Goal: Navigation & Orientation: Find specific page/section

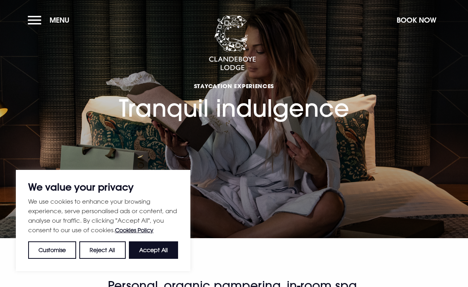
click at [168, 247] on button "Accept All" at bounding box center [153, 249] width 49 height 17
checkbox input "true"
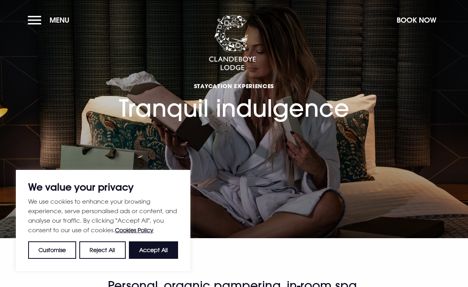
checkbox input "true"
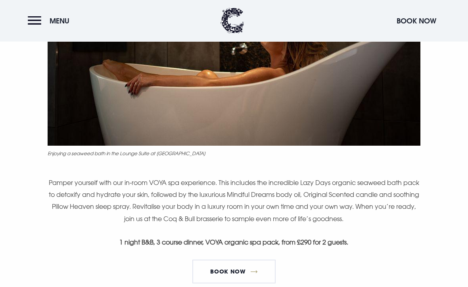
scroll to position [398, 0]
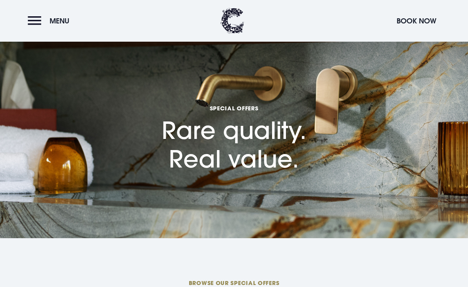
click at [39, 23] on button "Menu" at bounding box center [51, 20] width 46 height 17
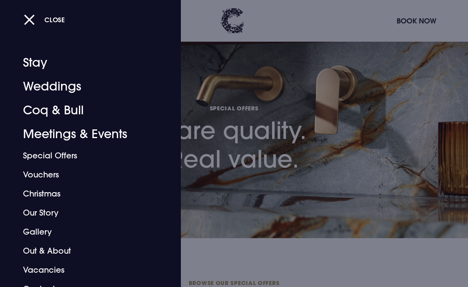
click at [38, 17] on button "Close" at bounding box center [44, 20] width 41 height 16
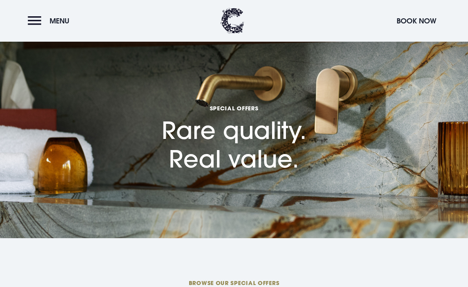
click at [39, 24] on button "Menu" at bounding box center [51, 20] width 46 height 17
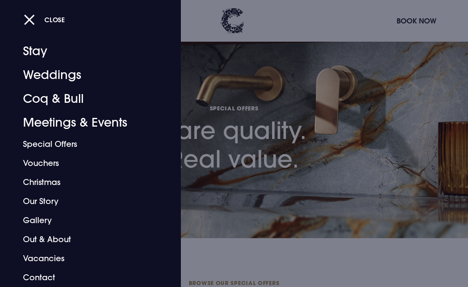
scroll to position [12, 0]
click at [327, 97] on div at bounding box center [234, 143] width 468 height 287
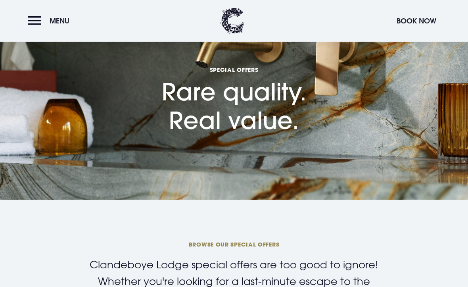
scroll to position [0, 0]
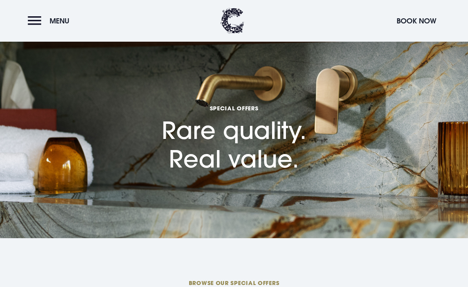
click at [44, 19] on button "Menu" at bounding box center [51, 20] width 46 height 17
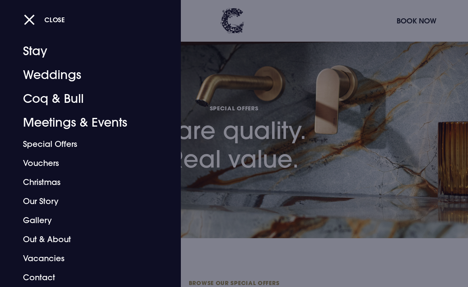
click at [32, 23] on button "Close" at bounding box center [44, 20] width 41 height 16
